Goal: Task Accomplishment & Management: Use online tool/utility

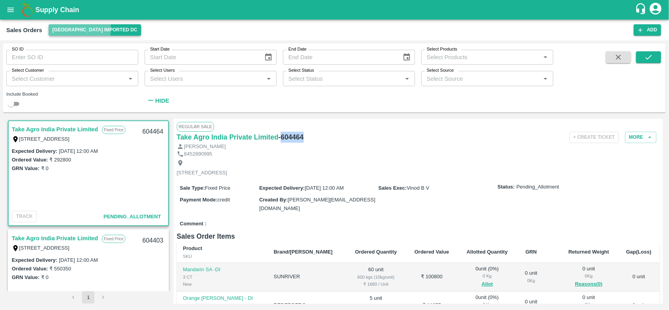
click at [66, 29] on button "[GEOGRAPHIC_DATA] Imported DC" at bounding box center [95, 29] width 93 height 11
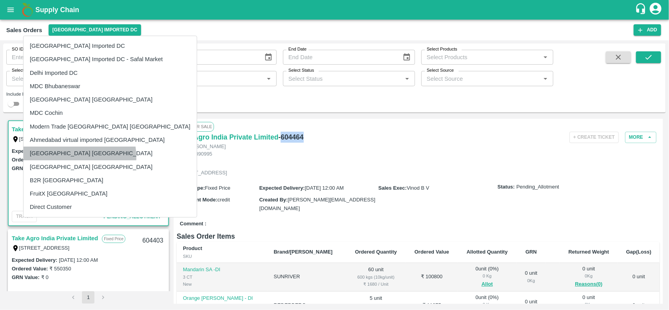
click at [68, 157] on li "[GEOGRAPHIC_DATA] [GEOGRAPHIC_DATA]" at bounding box center [110, 153] width 173 height 13
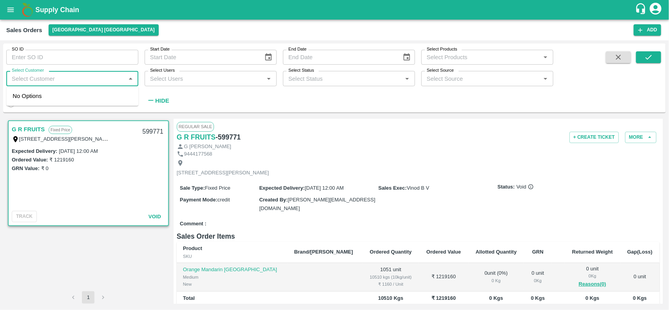
click at [85, 82] on input "Select Customer" at bounding box center [66, 78] width 115 height 10
type input "prabath"
click at [85, 82] on input "Select Customer" at bounding box center [66, 78] width 115 height 10
click at [24, 97] on input "checkbox" at bounding box center [21, 100] width 16 height 16
click at [643, 62] on button "submit" at bounding box center [648, 57] width 25 height 12
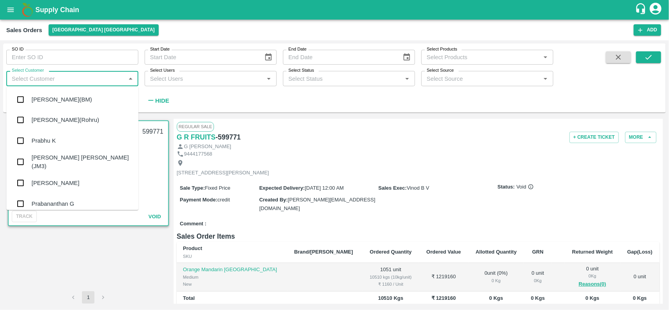
click at [56, 82] on input "Select Customer" at bounding box center [66, 78] width 115 height 10
type input "pr"
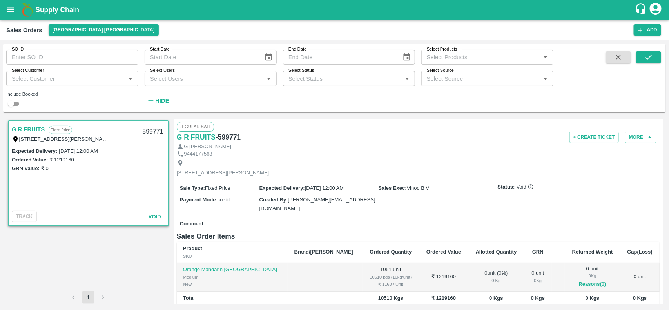
click at [182, 95] on div "SO ID SO ID Start Date Start Date End Date End Date Select Products Select Prod…" at bounding box center [277, 76] width 554 height 65
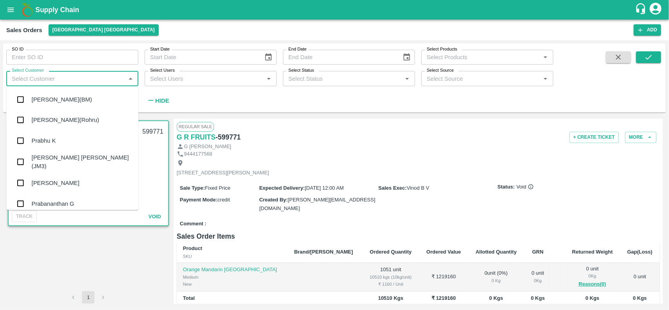
click at [29, 81] on input "Select Customer" at bounding box center [66, 78] width 115 height 10
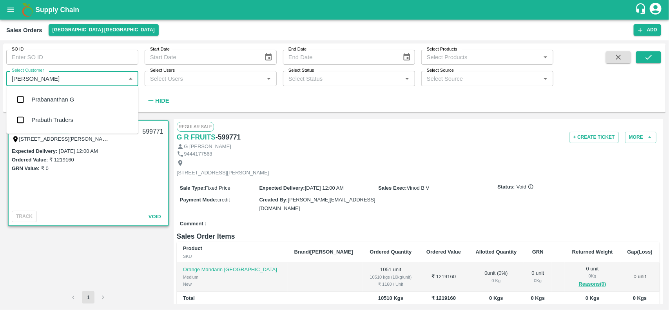
type input "PRABAT"
click at [19, 96] on input "checkbox" at bounding box center [21, 100] width 16 height 16
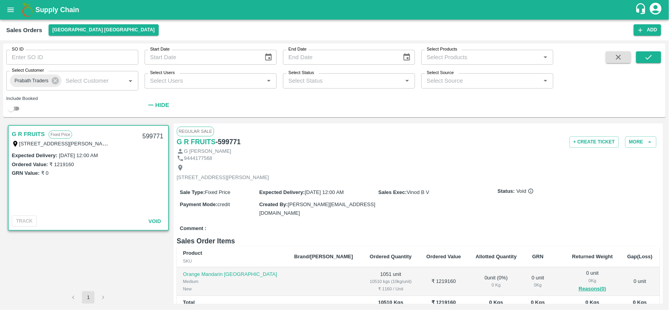
click at [12, 108] on input "checkbox" at bounding box center [11, 108] width 28 height 9
checkbox input "true"
click at [646, 56] on icon "submit" at bounding box center [649, 57] width 9 height 9
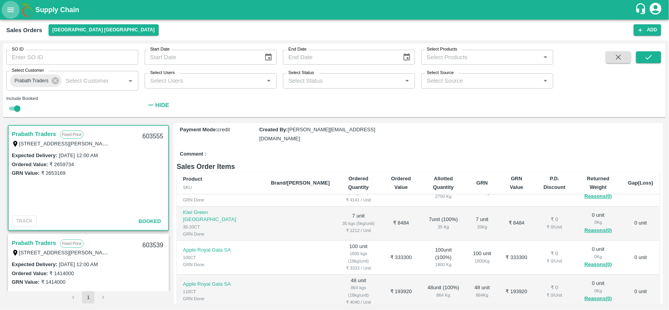
click at [11, 12] on icon "open drawer" at bounding box center [10, 9] width 7 height 4
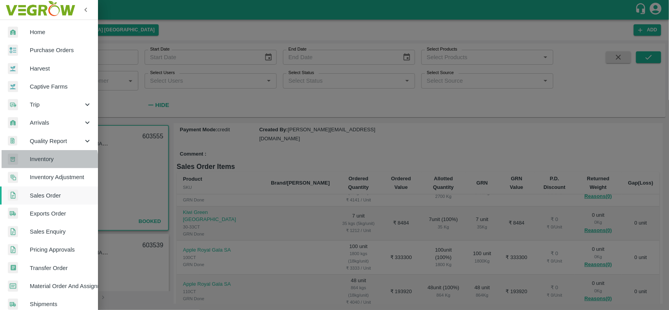
click at [38, 164] on link "Inventory" at bounding box center [49, 159] width 98 height 18
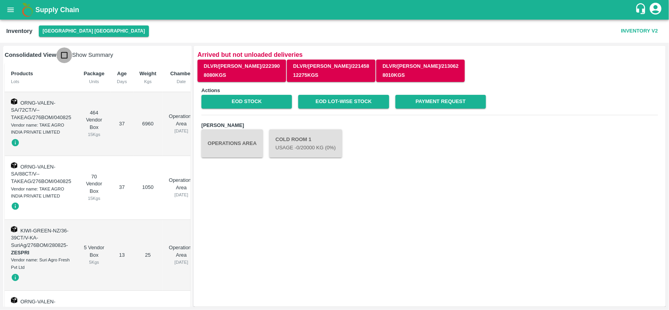
click at [62, 54] on input "checkbox" at bounding box center [64, 55] width 16 height 16
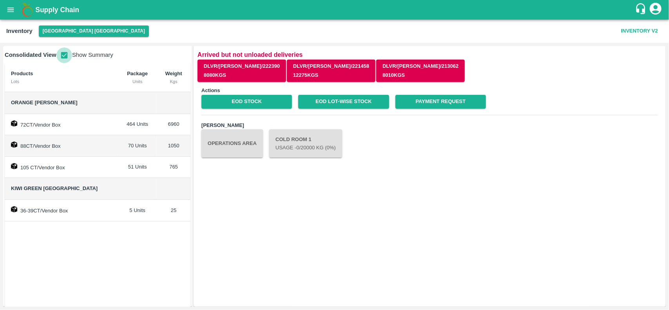
click at [61, 56] on input "checkbox" at bounding box center [64, 55] width 16 height 16
checkbox input "false"
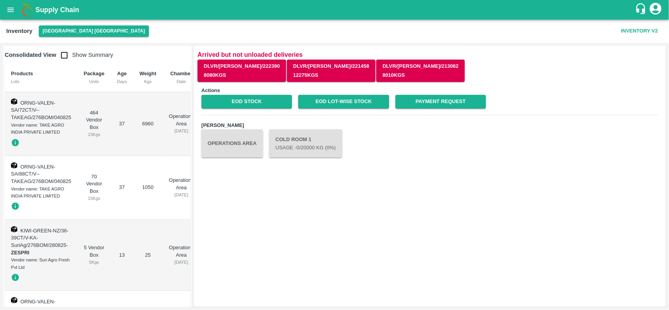
scroll to position [67, 0]
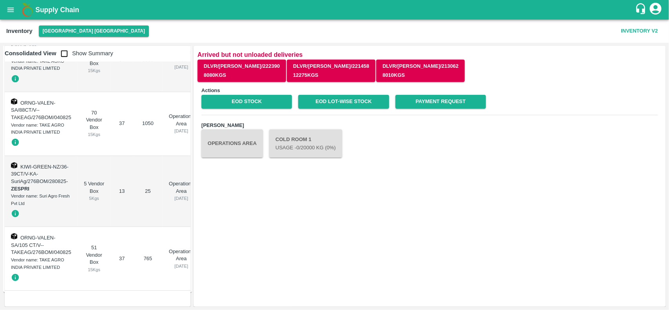
click at [45, 193] on div "Vendor name: Suri Agro Fresh Pvt Ltd" at bounding box center [41, 200] width 60 height 15
drag, startPoint x: 40, startPoint y: 191, endPoint x: 70, endPoint y: 193, distance: 29.9
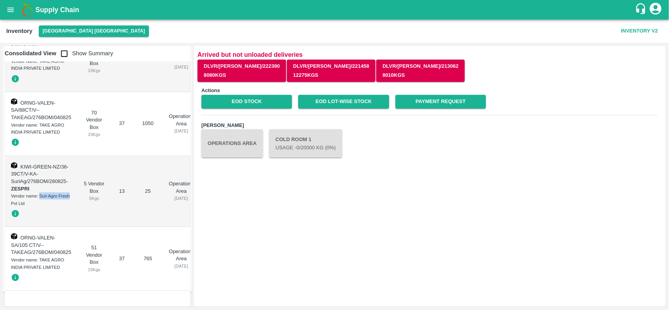
click at [70, 193] on div "Vendor name: Suri Agro Fresh Pvt Ltd" at bounding box center [41, 200] width 60 height 15
copy div "Suri Agro Fresh"
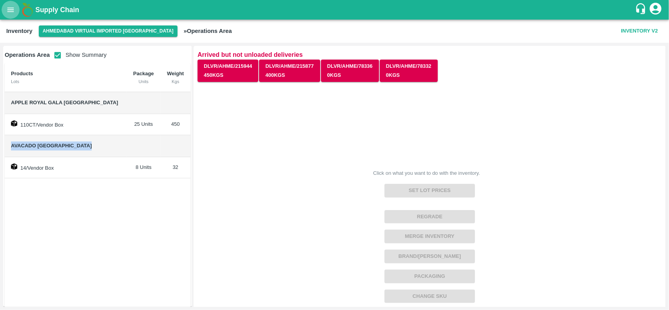
click at [9, 6] on icon "open drawer" at bounding box center [10, 9] width 9 height 9
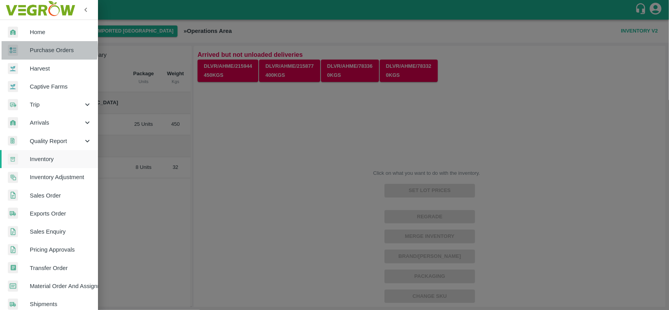
click at [31, 48] on span "Purchase Orders" at bounding box center [61, 50] width 62 height 9
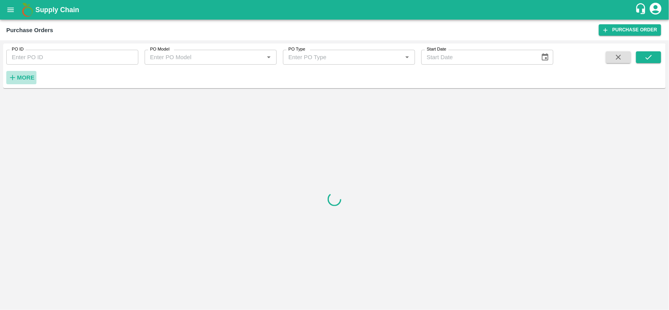
click at [23, 78] on strong "More" at bounding box center [26, 78] width 18 height 6
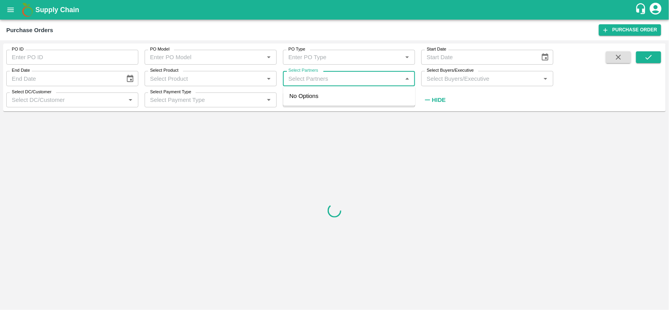
click at [313, 77] on input "Select Partners" at bounding box center [342, 78] width 115 height 10
paste input "Suri Agro Fresh"
type input "Suri Agro Fresh"
click at [301, 106] on input "checkbox" at bounding box center [301, 105] width 16 height 16
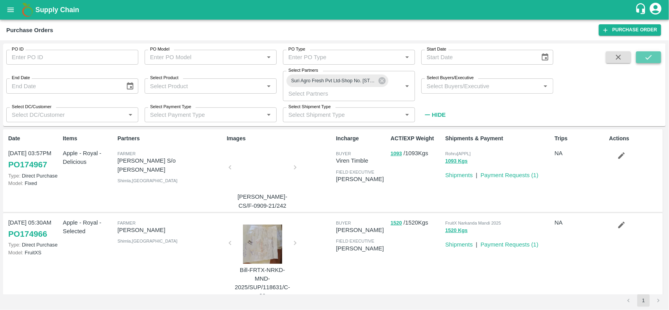
click at [649, 56] on icon "submit" at bounding box center [649, 57] width 9 height 9
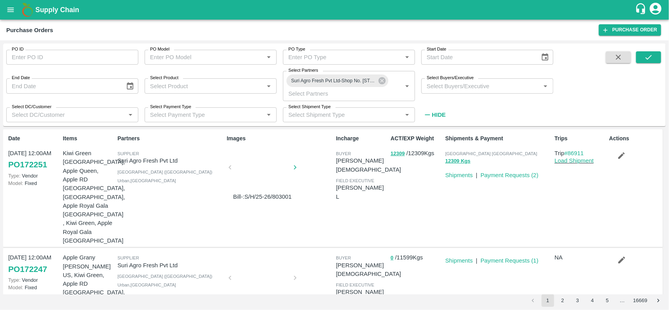
click at [259, 181] on div at bounding box center [262, 170] width 59 height 42
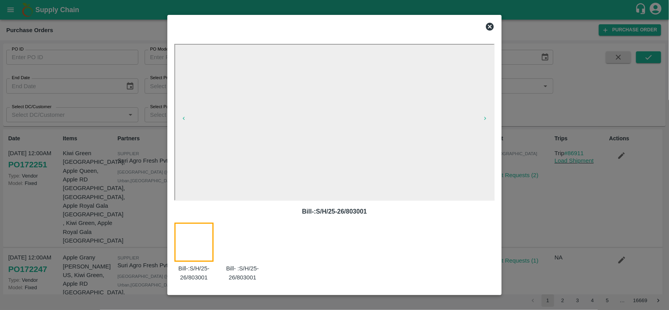
click at [493, 25] on icon at bounding box center [490, 27] width 8 height 8
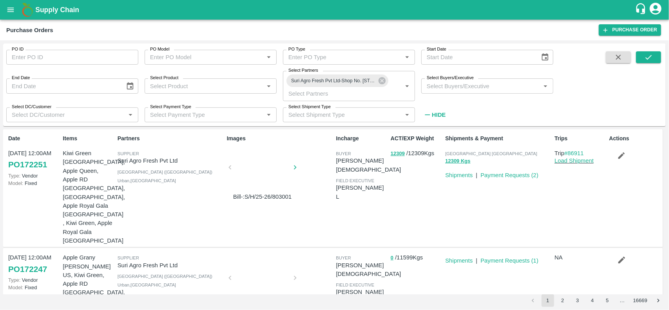
click at [514, 256] on p "Payment Requests ( 1 )" at bounding box center [510, 260] width 58 height 9
click at [513, 258] on link "Payment Requests ( 1 )" at bounding box center [510, 261] width 58 height 6
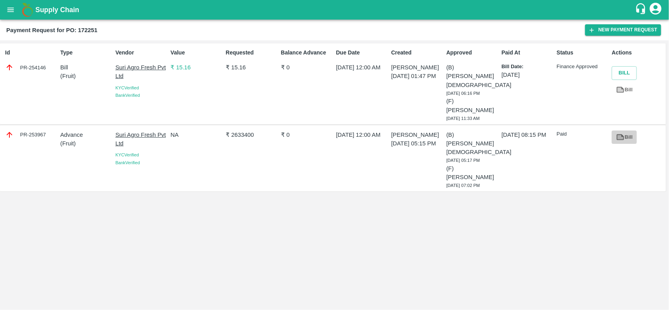
click at [624, 134] on icon at bounding box center [620, 137] width 7 height 6
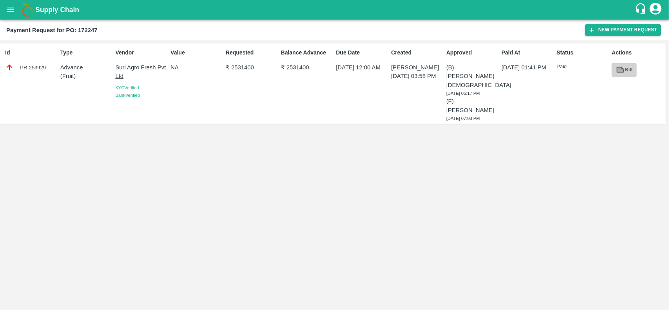
click at [629, 69] on link "Bill" at bounding box center [624, 70] width 25 height 14
